Goal: Transaction & Acquisition: Purchase product/service

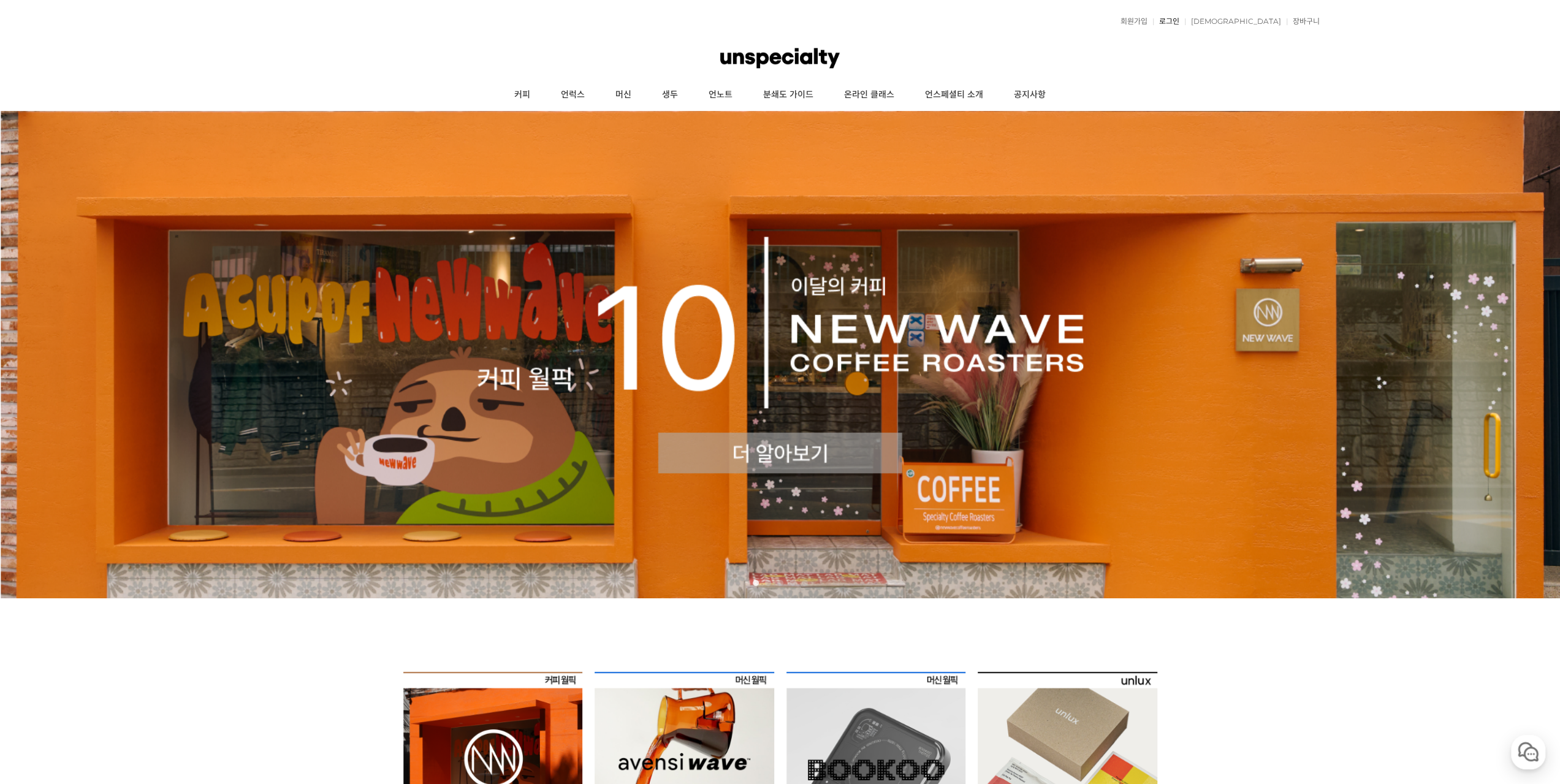
click at [1180, 18] on link "로그인" at bounding box center [1166, 21] width 26 height 8
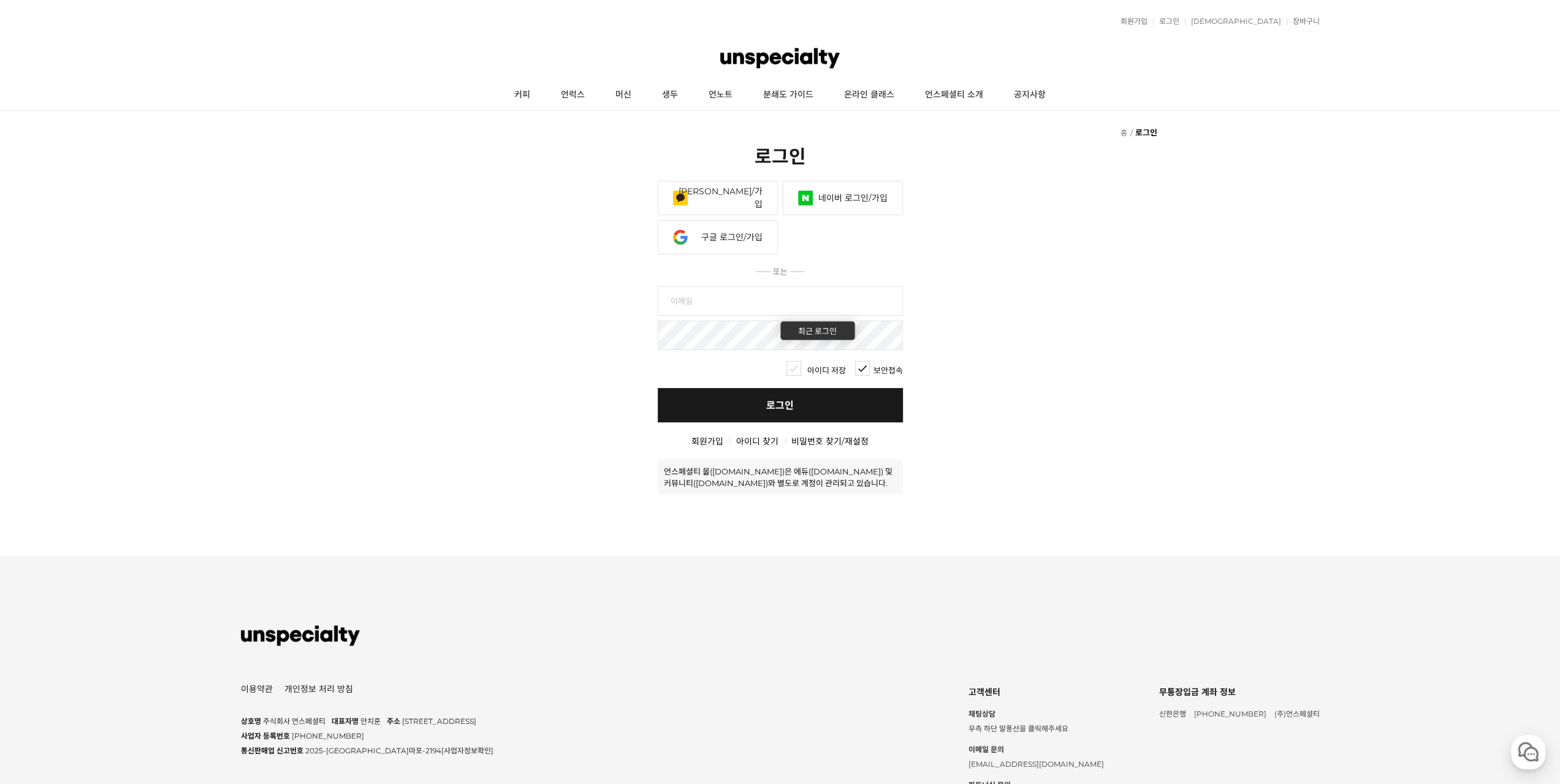
type input "dhwo0787@naver.com"
click at [735, 388] on link "로그인" at bounding box center [781, 405] width 245 height 34
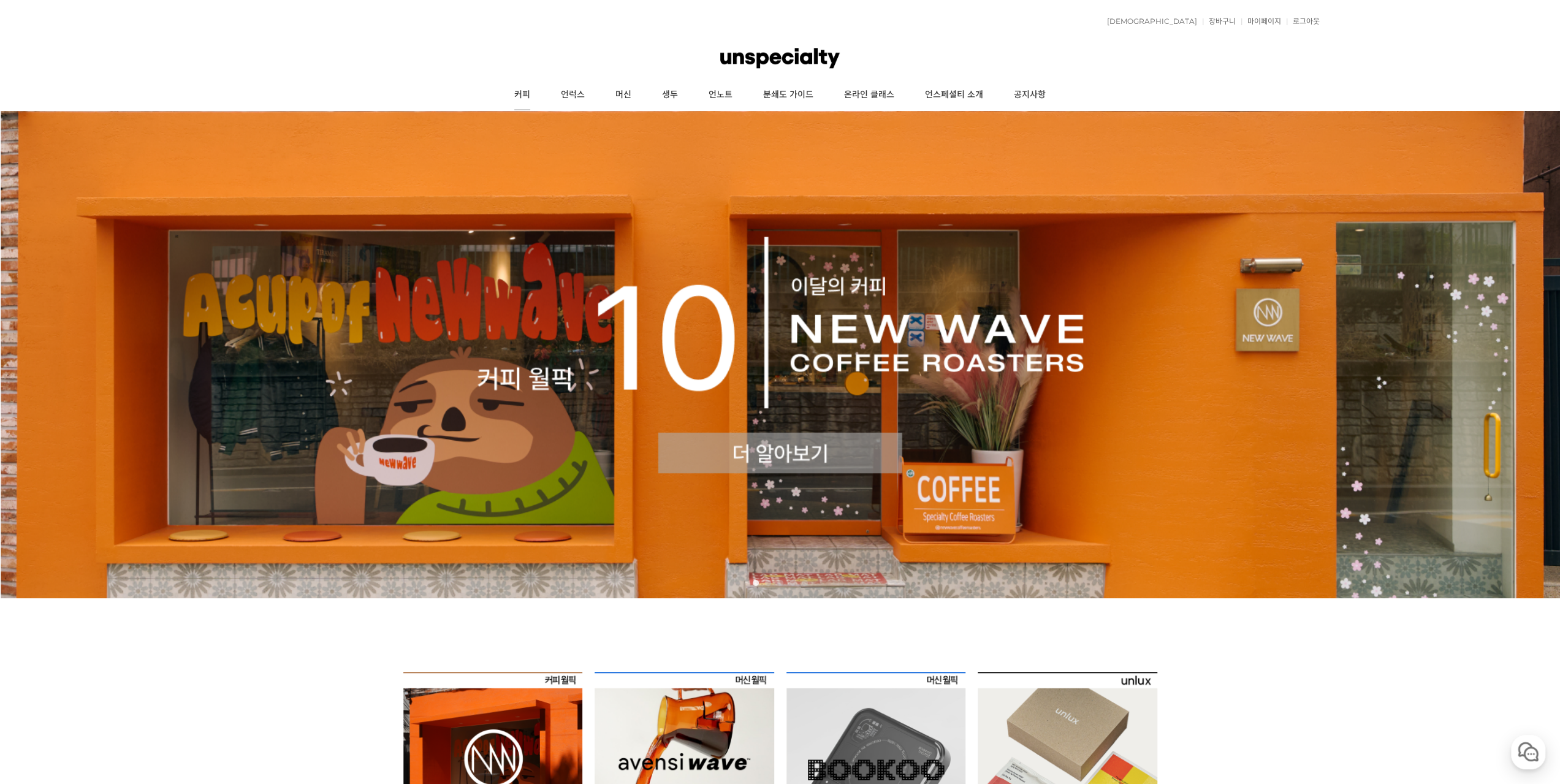
click at [515, 94] on link "커피" at bounding box center [522, 95] width 47 height 31
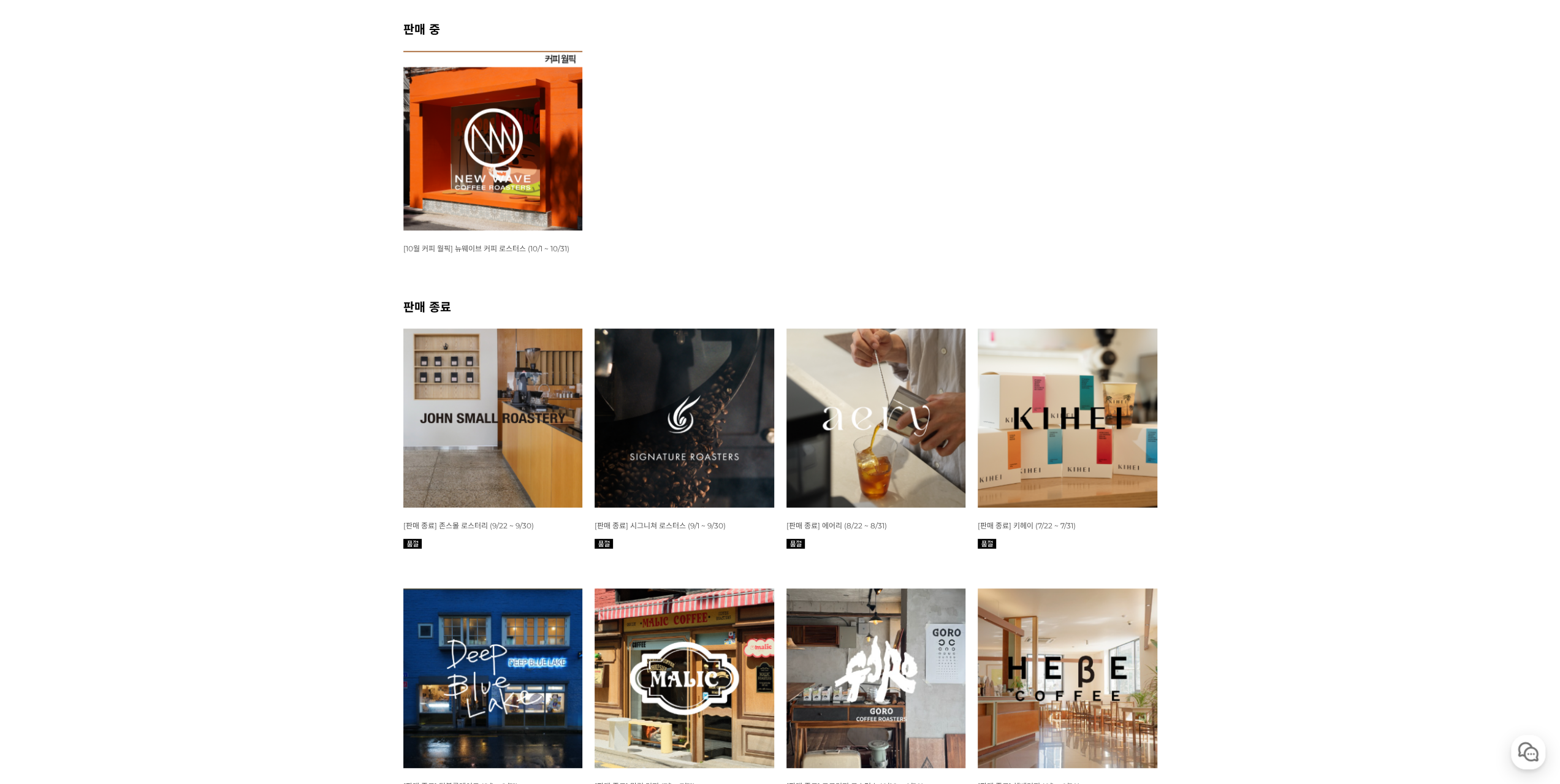
scroll to position [245, 0]
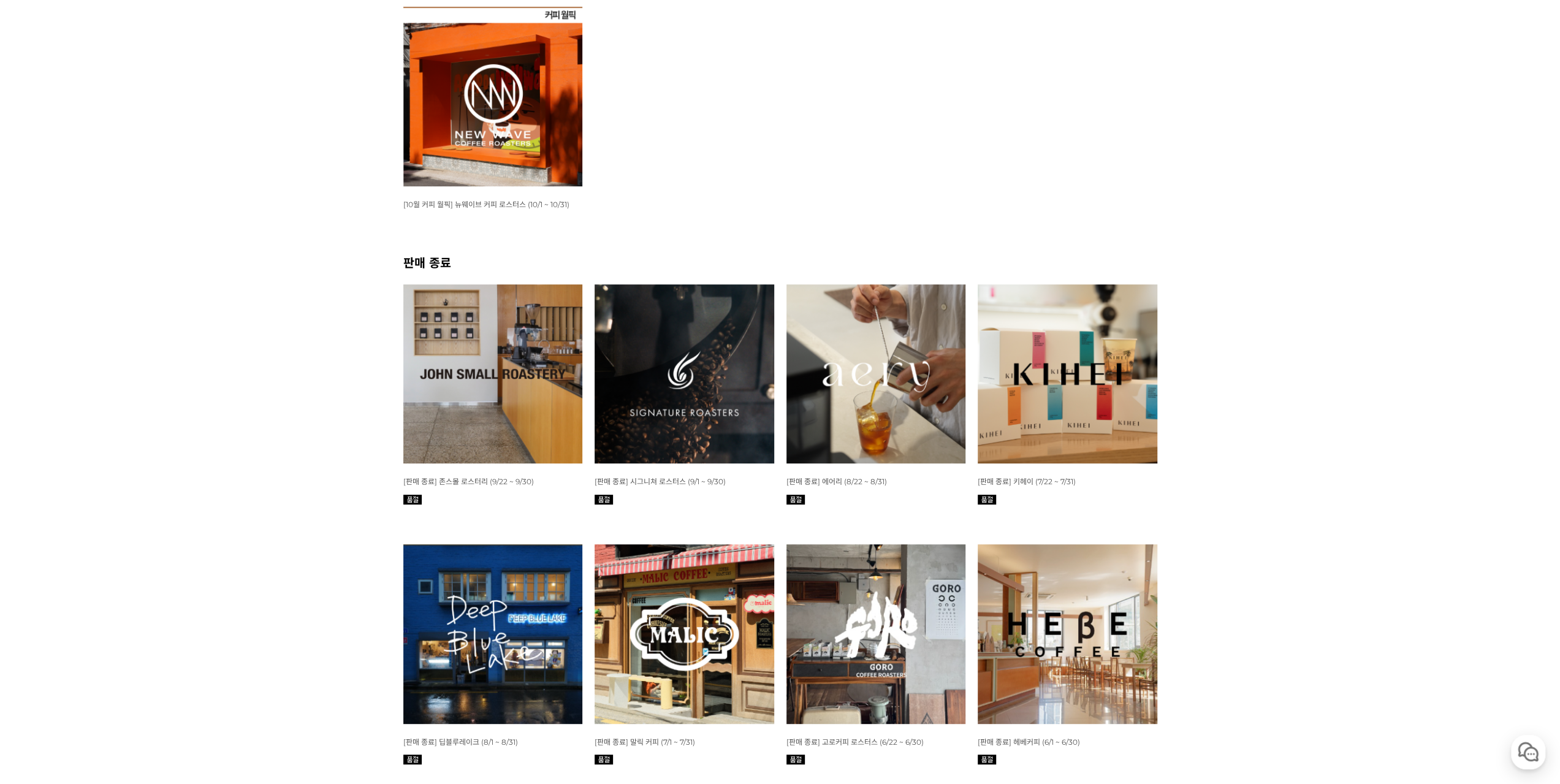
click at [707, 364] on img at bounding box center [685, 374] width 180 height 180
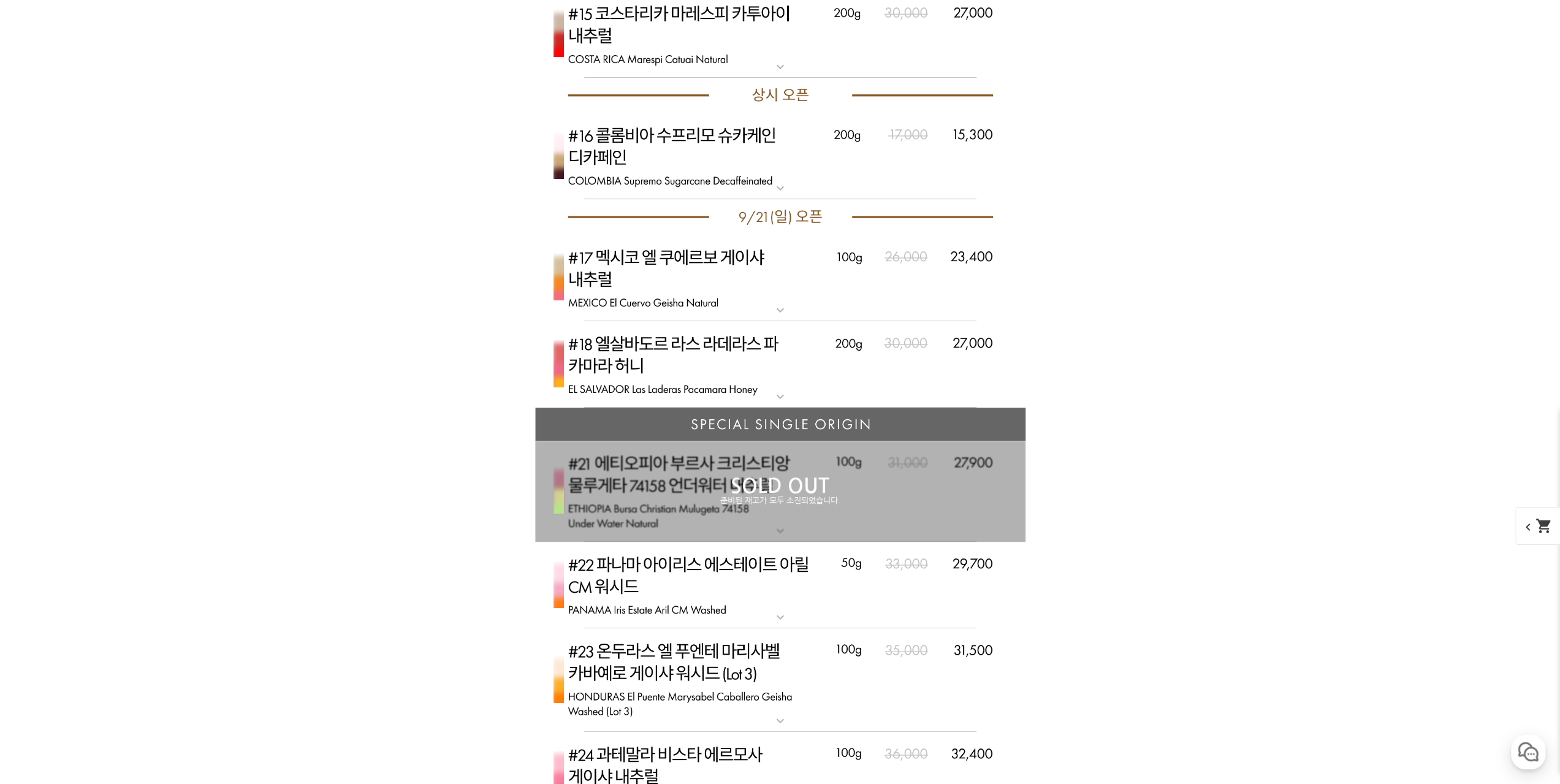
scroll to position [4965, 0]
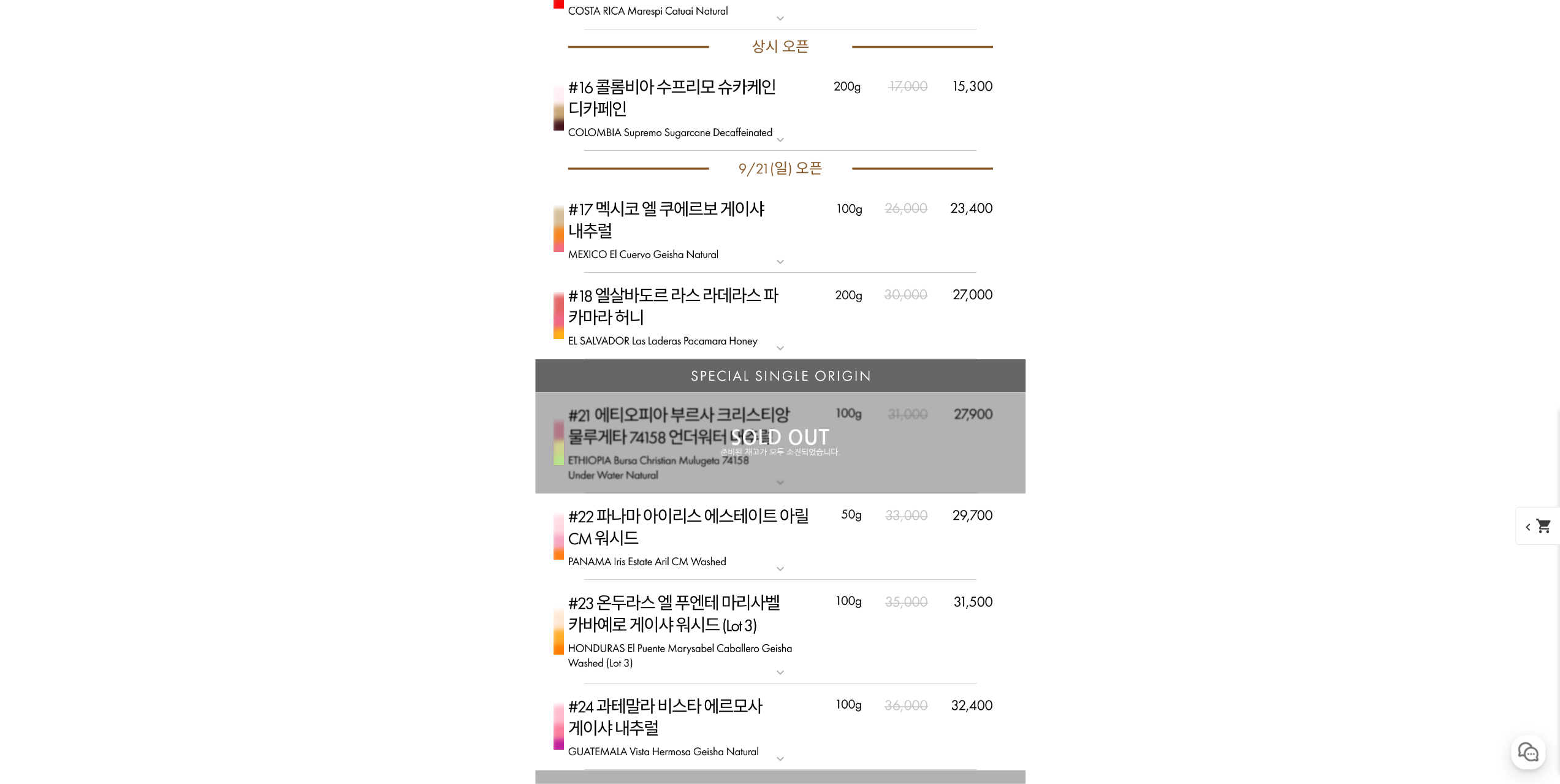
click at [722, 429] on p "SOLD OUT" at bounding box center [781, 437] width 491 height 20
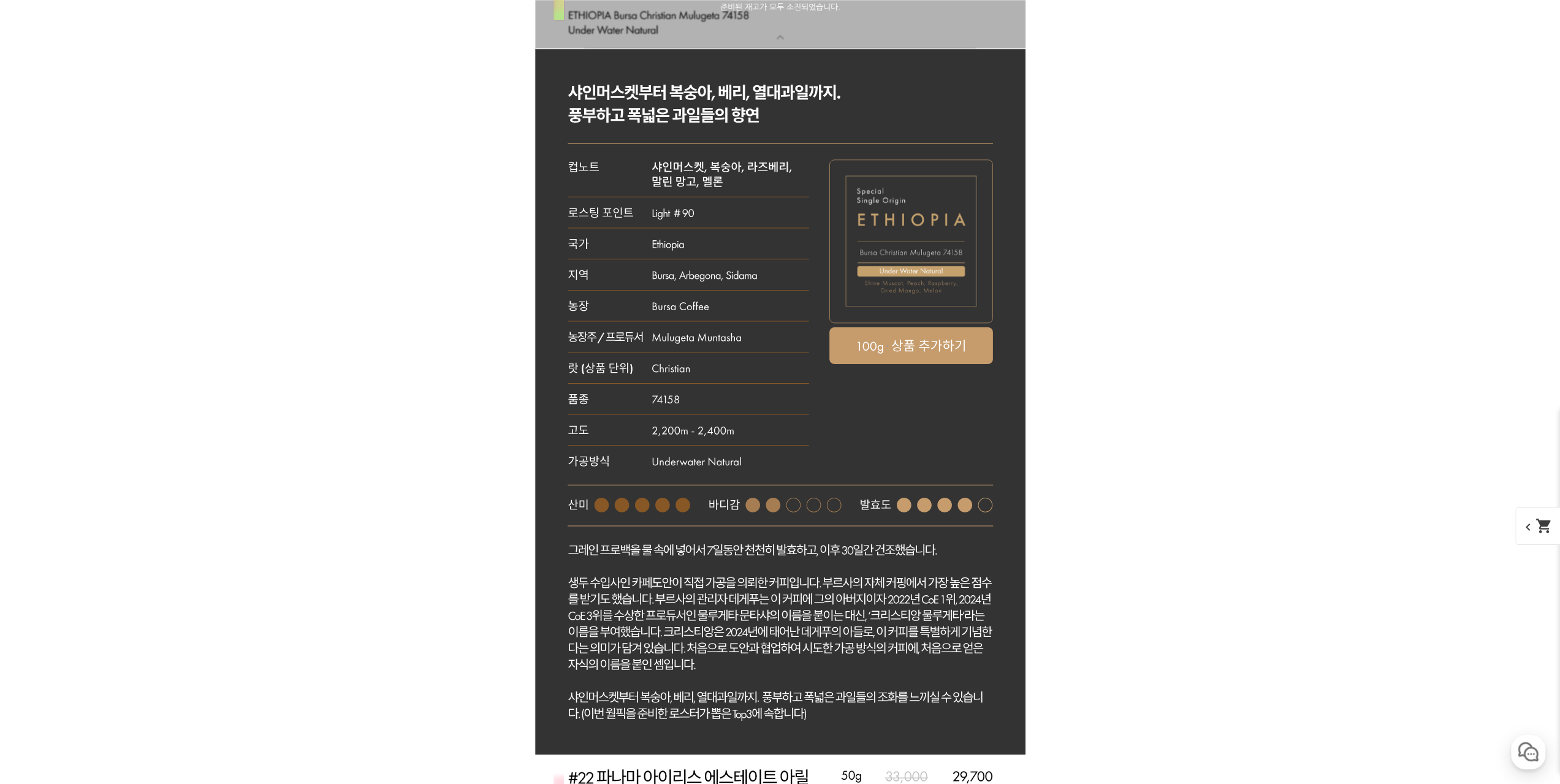
scroll to position [5456, 0]
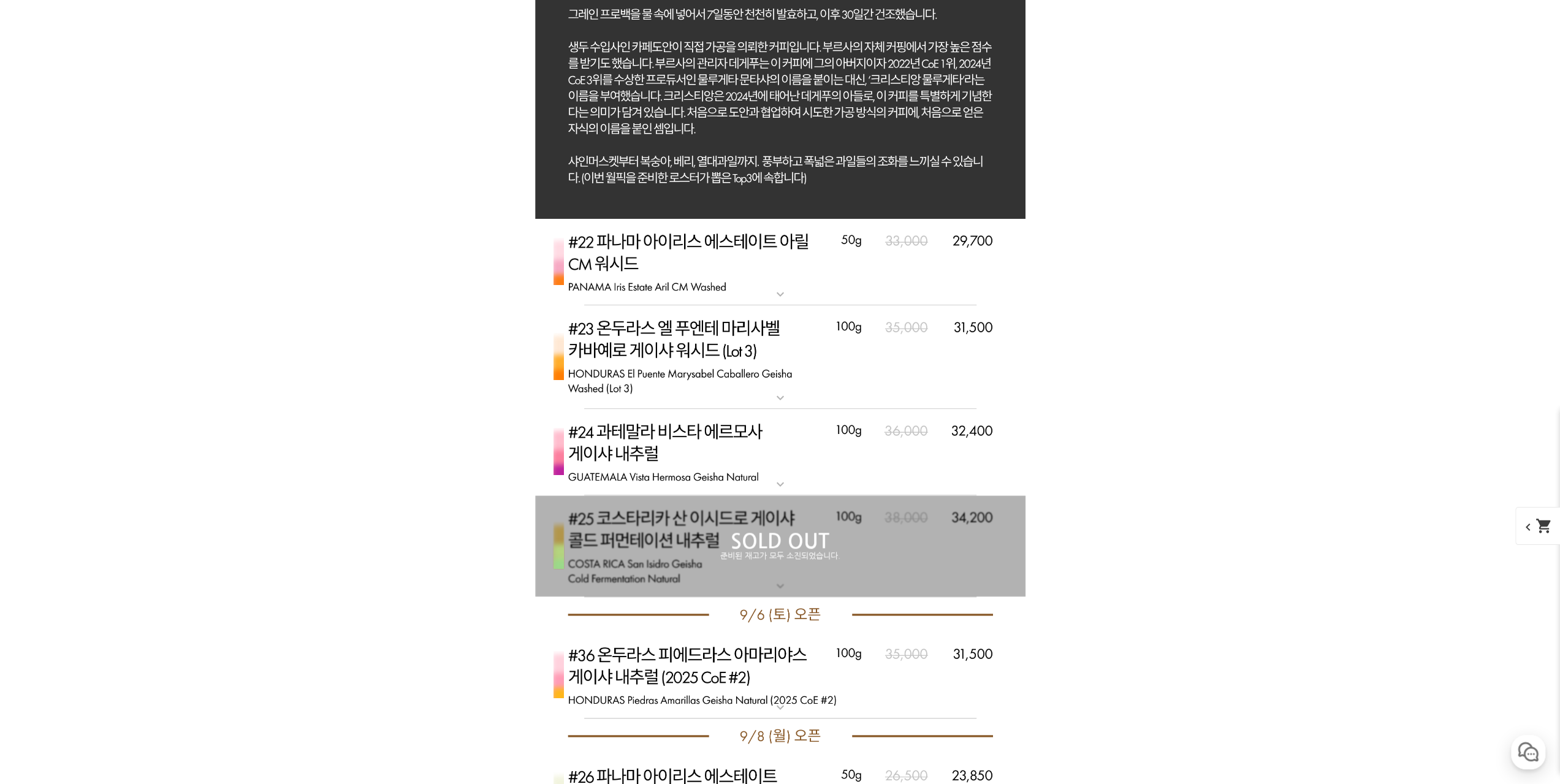
click at [583, 508] on div "SOLD OUT 준비된 재고가 모두 소진되었습니다." at bounding box center [781, 546] width 491 height 101
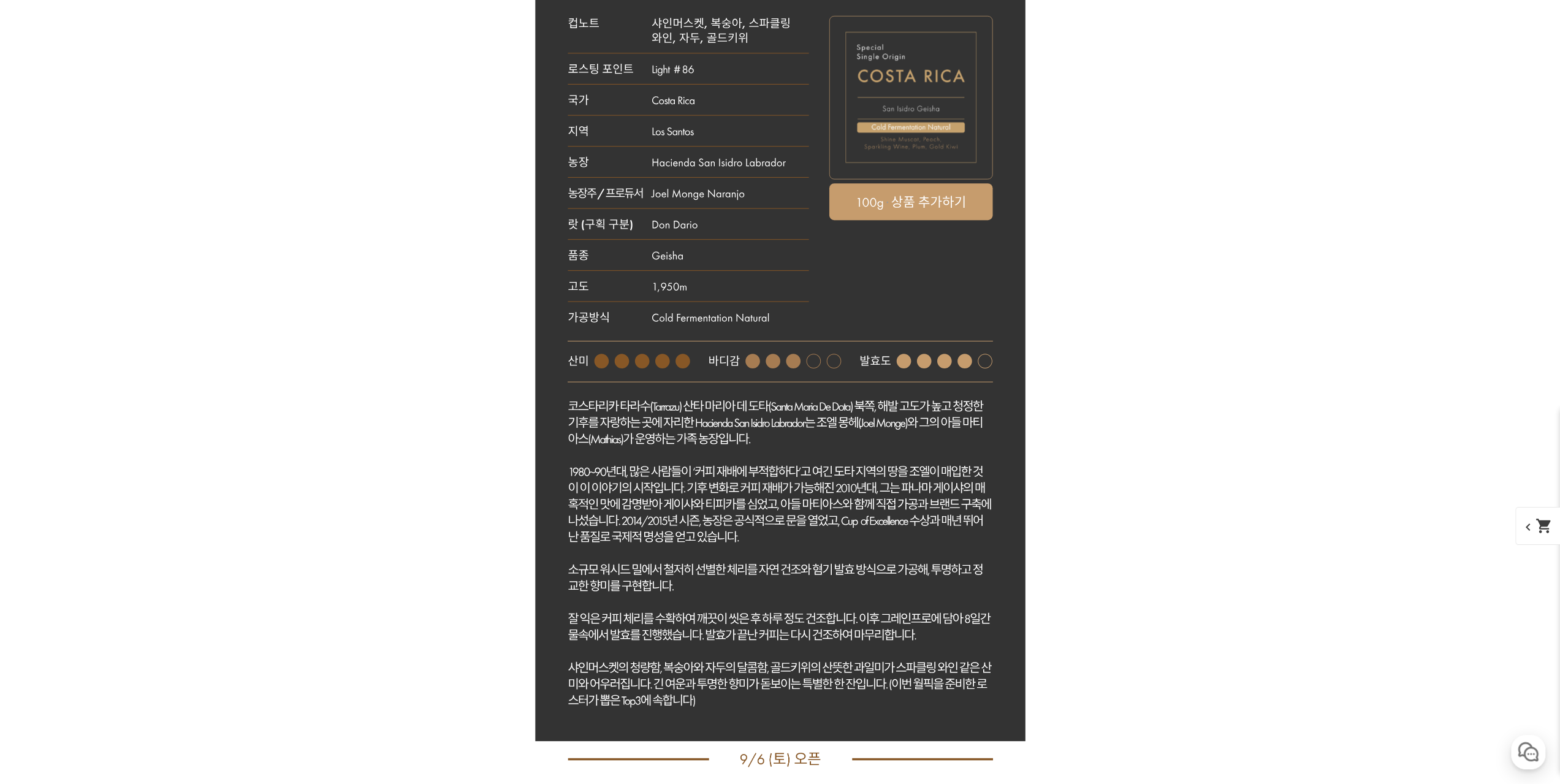
scroll to position [6559, 0]
